Goal: Entertainment & Leisure: Consume media (video, audio)

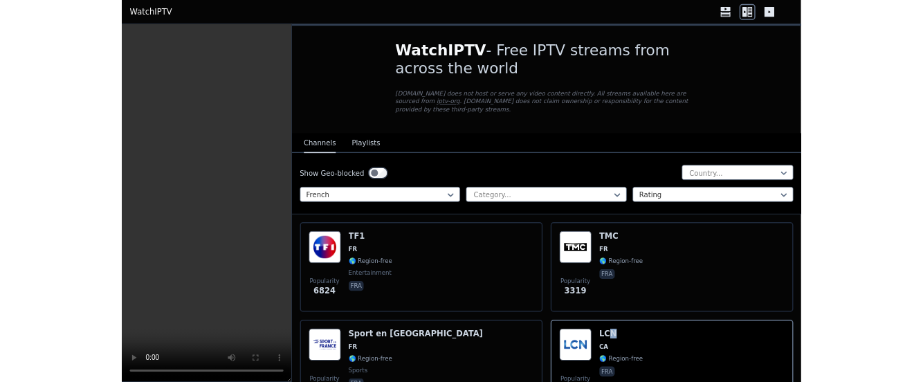
scroll to position [131, 0]
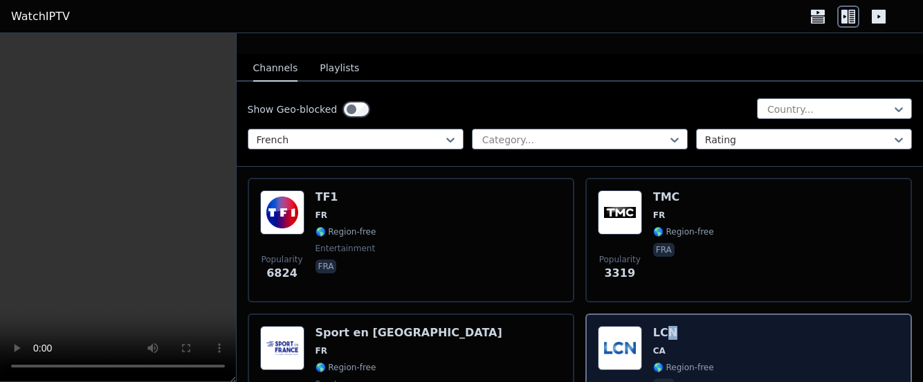
click at [653, 331] on div "LCN CA 🌎 Region-free fra" at bounding box center [683, 376] width 61 height 100
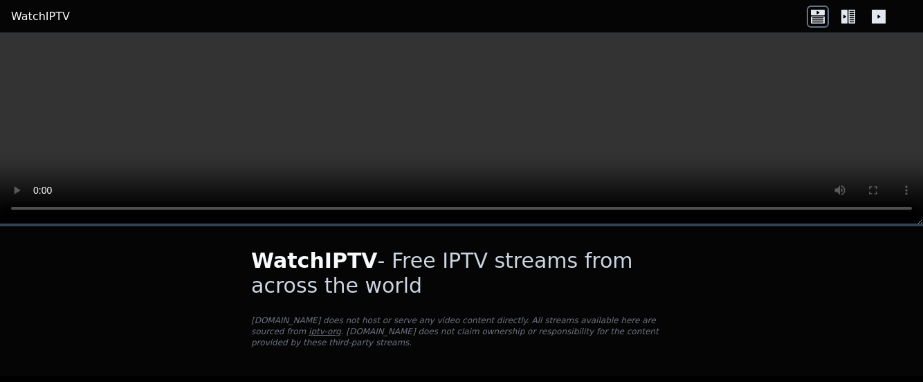
click at [838, 19] on icon at bounding box center [848, 17] width 22 height 22
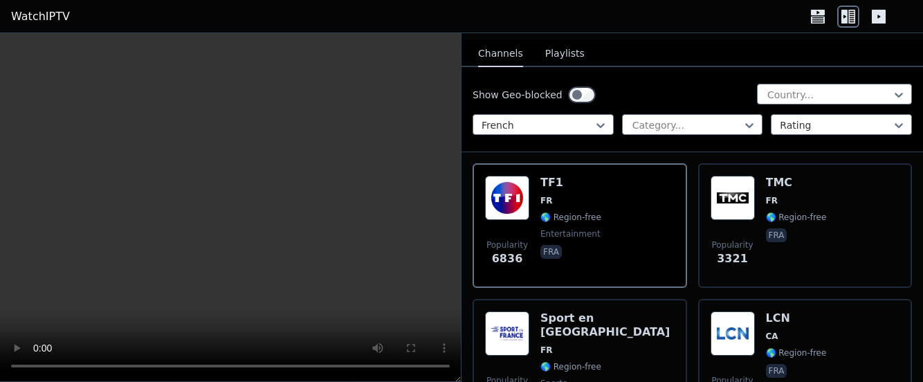
scroll to position [166, 0]
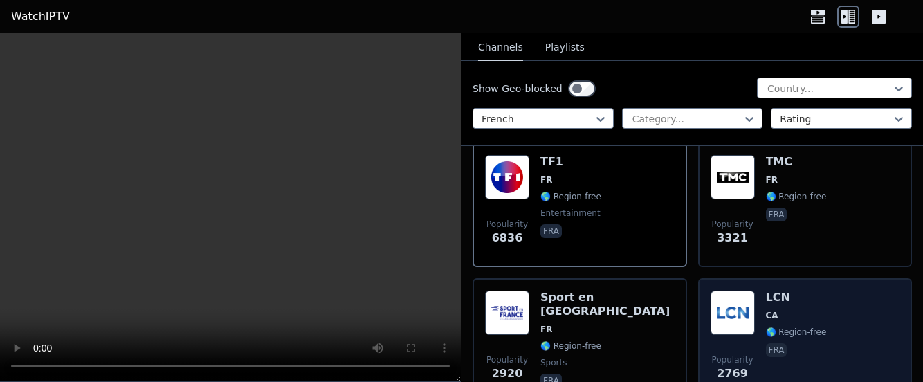
click at [774, 302] on h6 "LCN" at bounding box center [796, 298] width 61 height 14
